Goal: Navigation & Orientation: Understand site structure

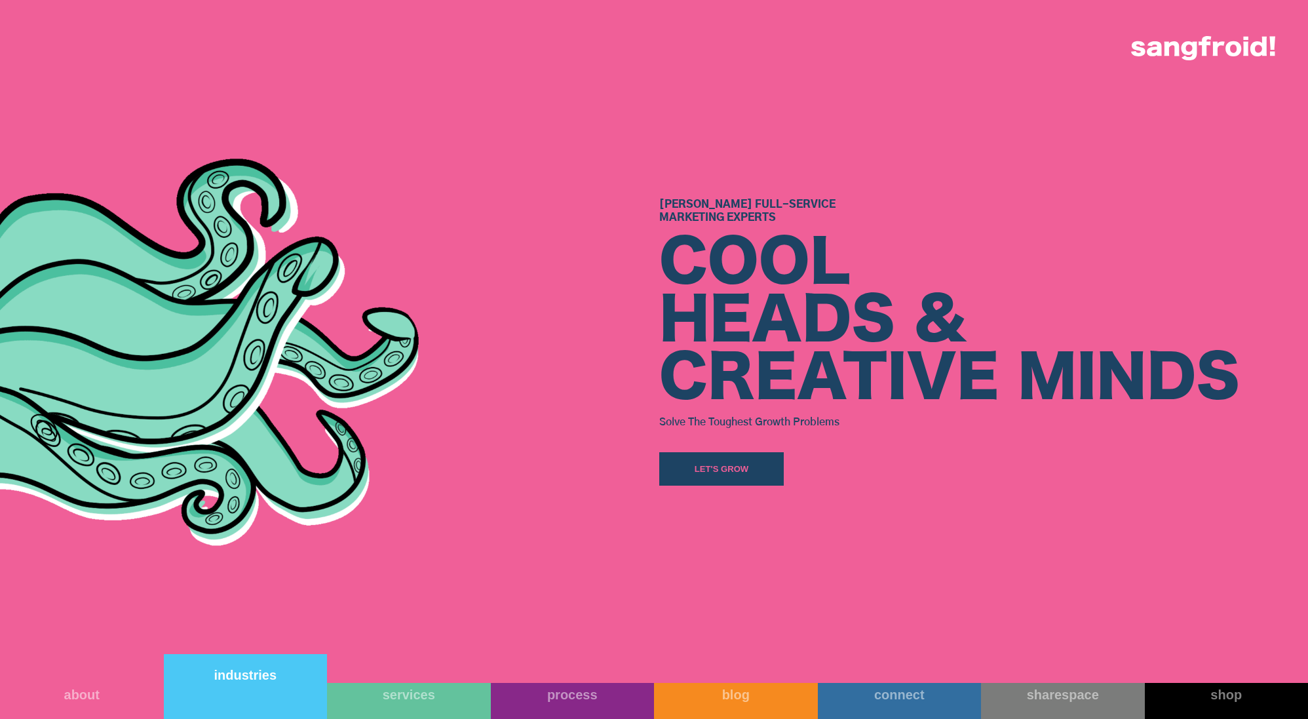
click at [263, 699] on link "industries" at bounding box center [246, 686] width 164 height 65
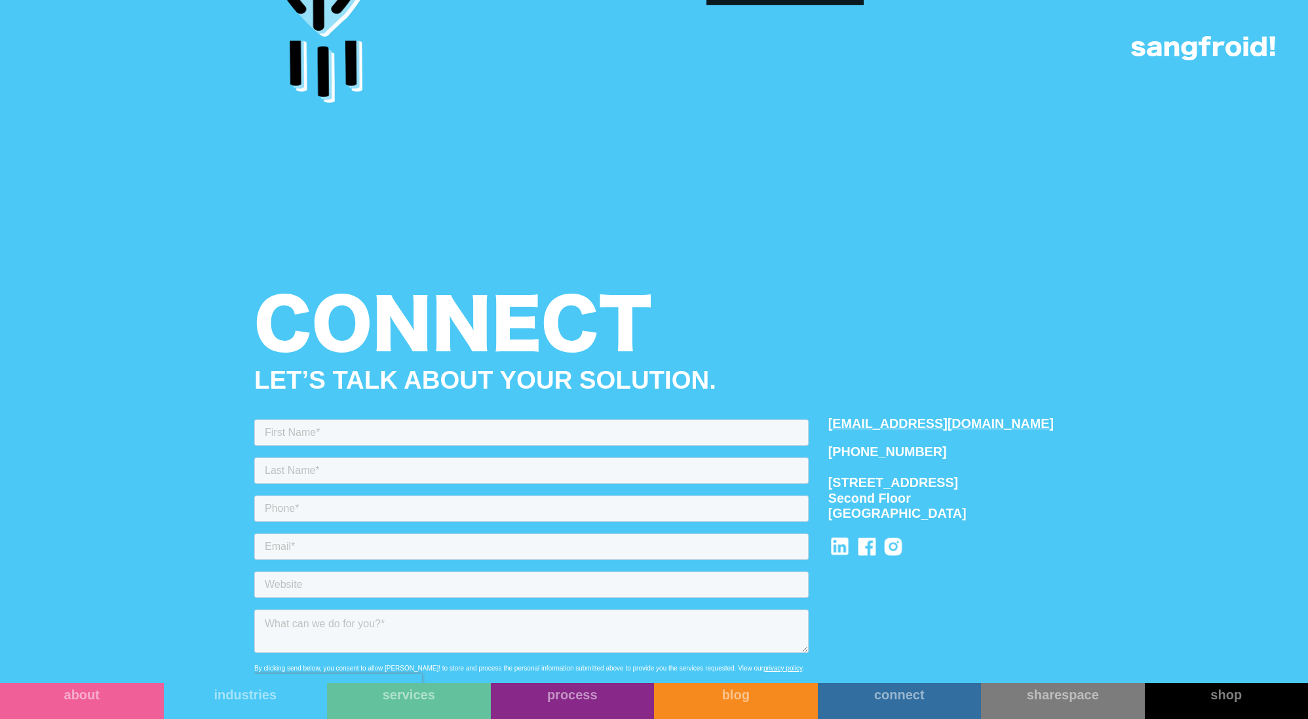
scroll to position [4457, 0]
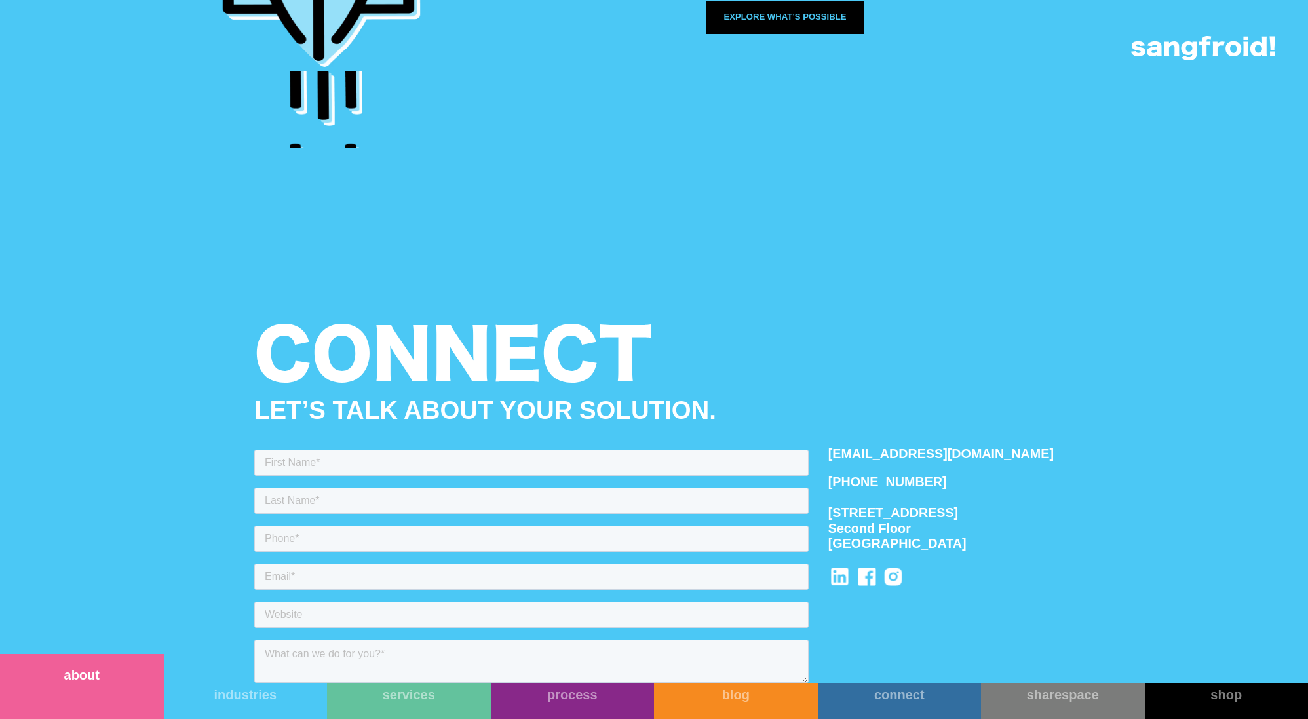
click at [108, 693] on link "about" at bounding box center [82, 686] width 164 height 65
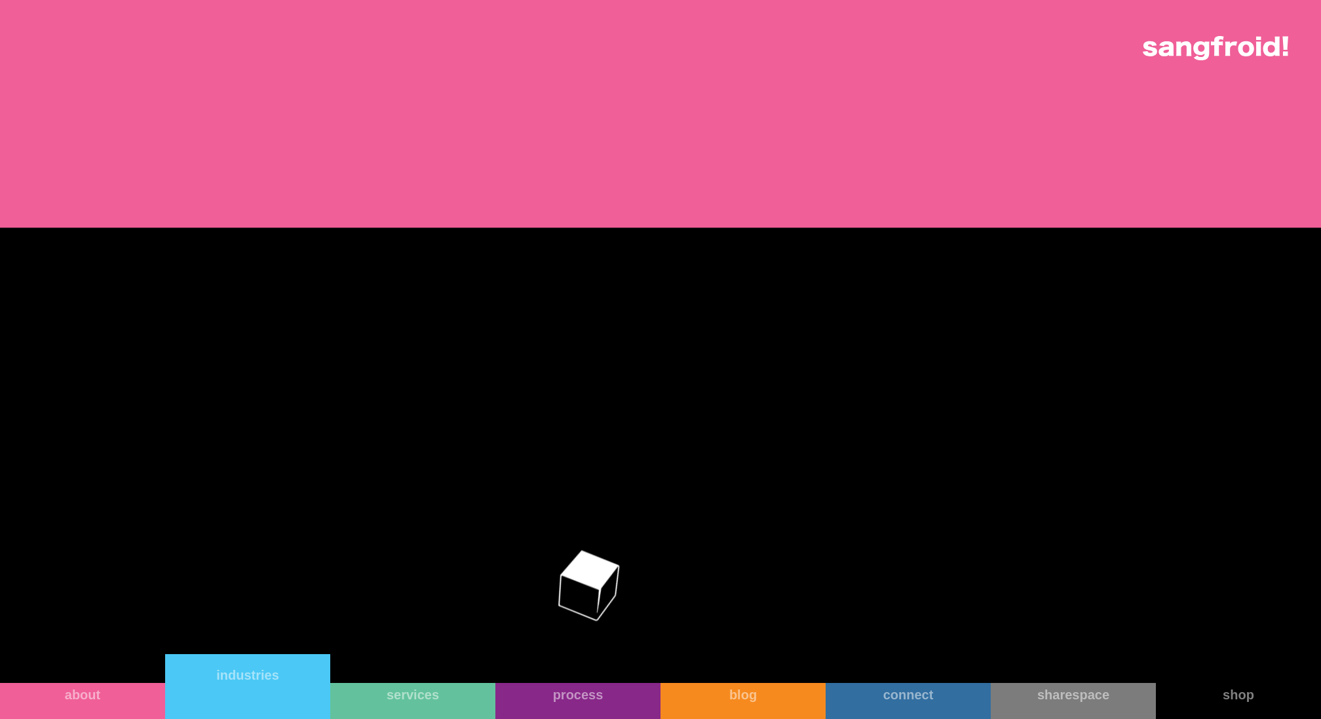
click at [292, 683] on div "industries" at bounding box center [247, 675] width 165 height 16
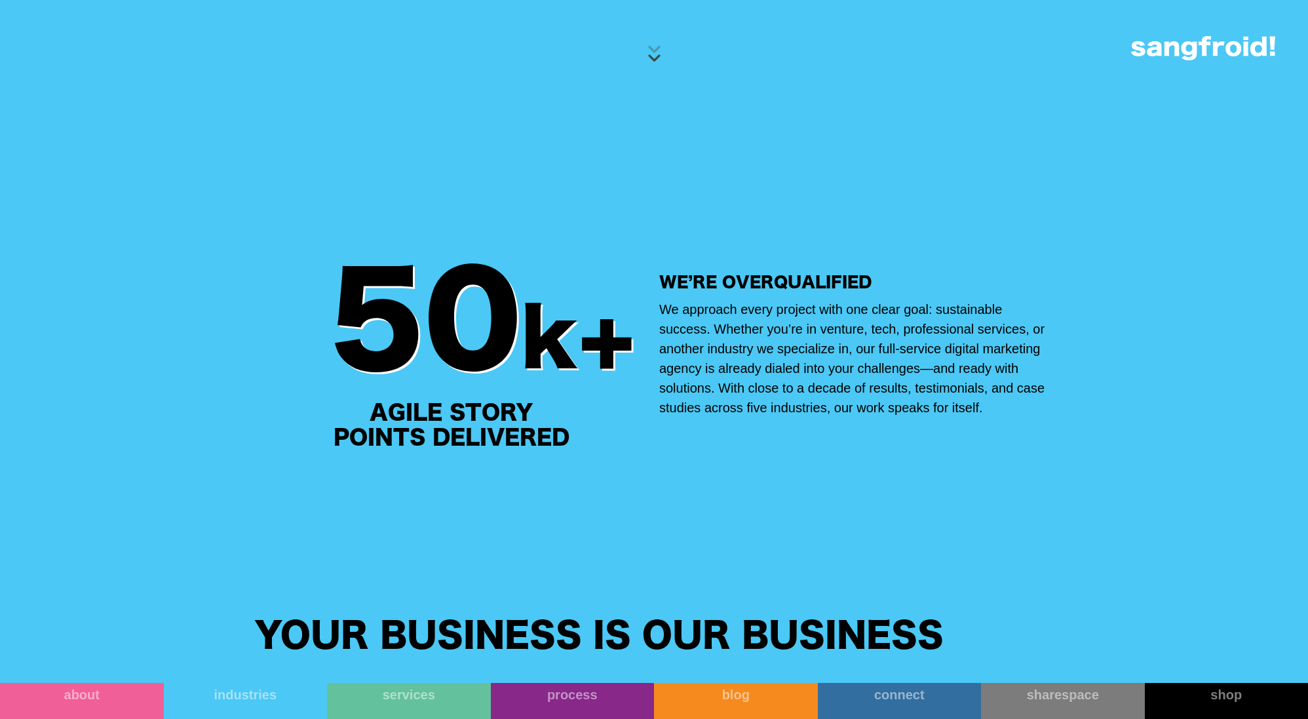
scroll to position [571, 0]
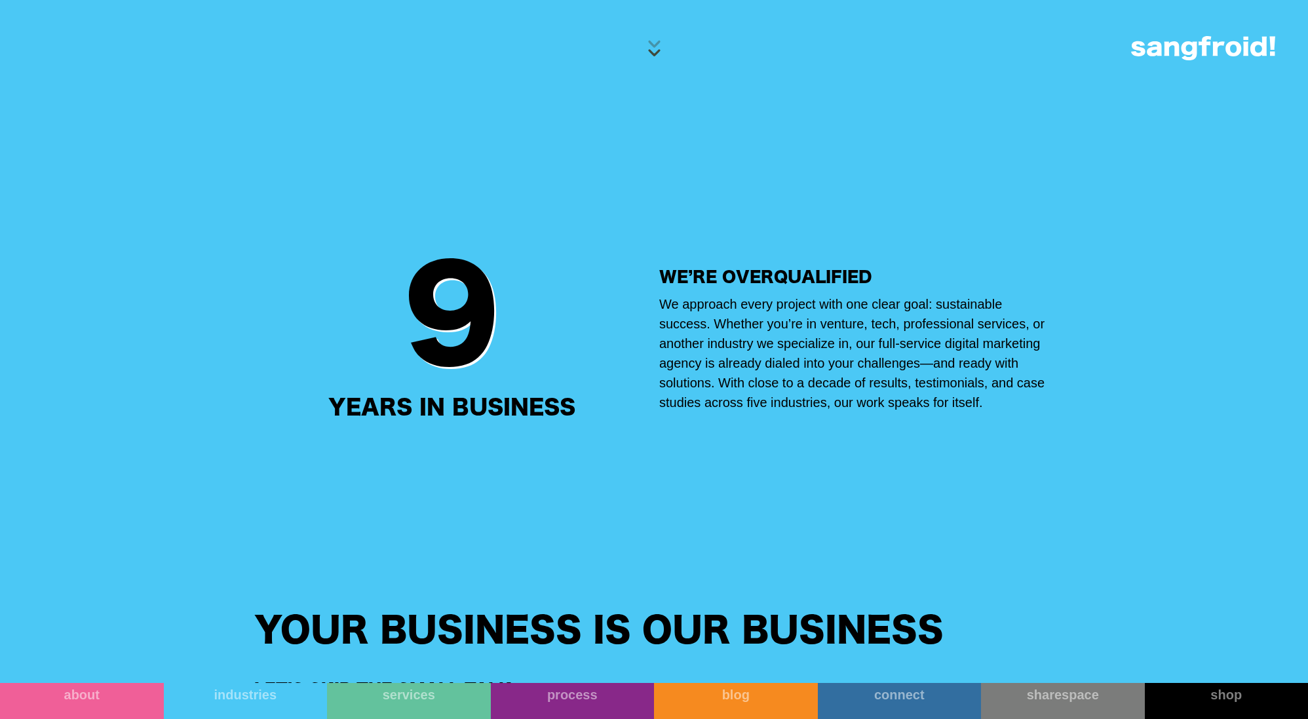
click at [1062, 432] on div "8 9 Years in business agile story points delivered happy clients and growing We…" at bounding box center [654, 362] width 1308 height 431
